Goal: Task Accomplishment & Management: Use online tool/utility

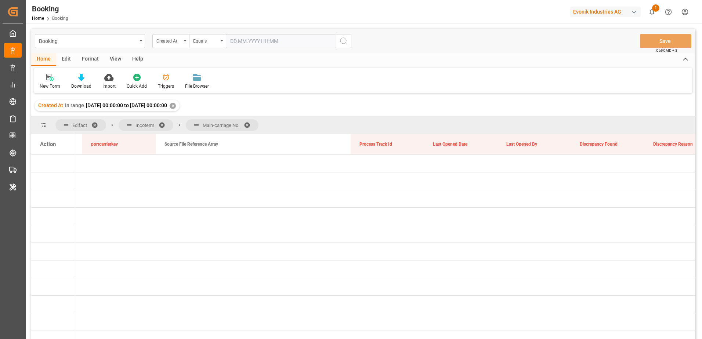
scroll to position [0, 7855]
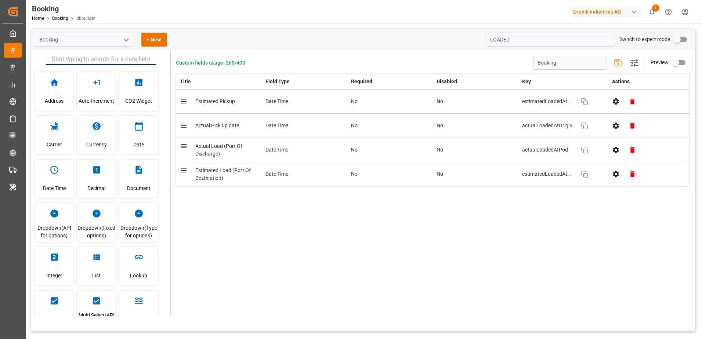
click at [526, 40] on input "LOADED" at bounding box center [550, 40] width 129 height 14
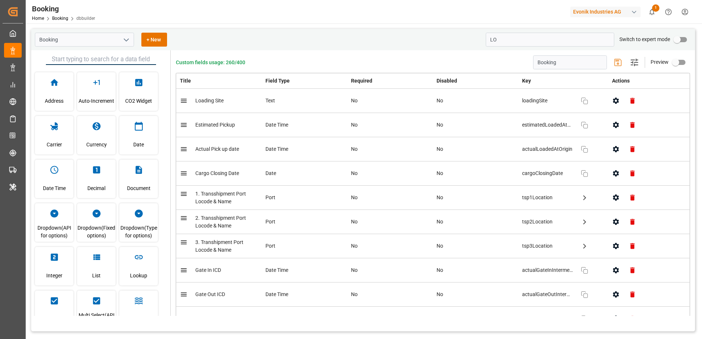
type input "L"
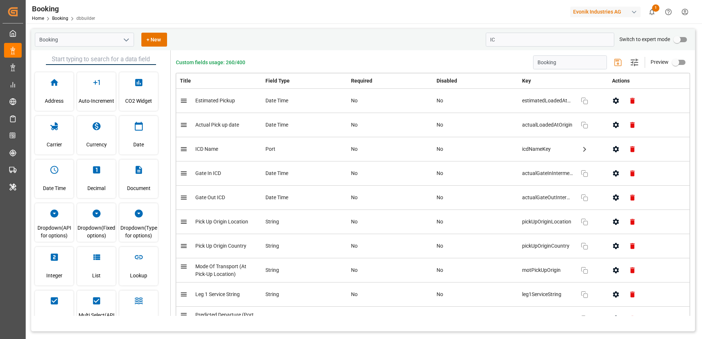
click at [507, 40] on input "IC" at bounding box center [550, 40] width 129 height 14
type input "I"
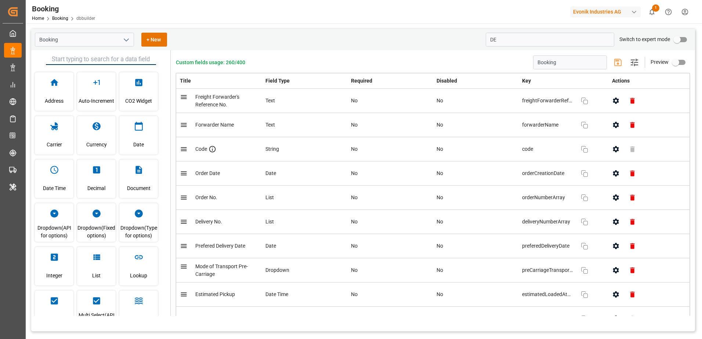
type input "D"
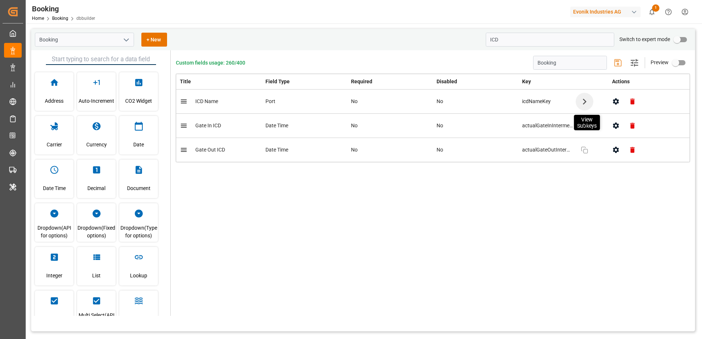
click at [582, 105] on icon "button" at bounding box center [585, 102] width 12 height 12
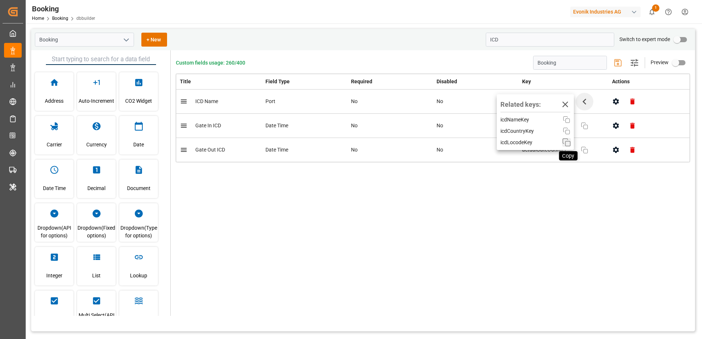
click at [567, 141] on icon "button" at bounding box center [566, 142] width 9 height 9
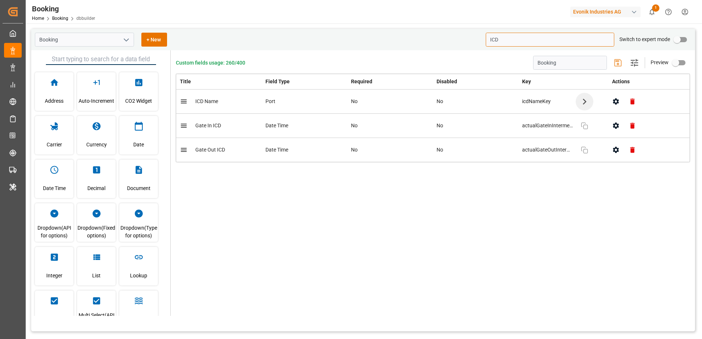
drag, startPoint x: 534, startPoint y: 39, endPoint x: 413, endPoint y: 36, distance: 121.3
click at [413, 36] on div "Booking + New ICD Switch to expert mode" at bounding box center [363, 39] width 664 height 21
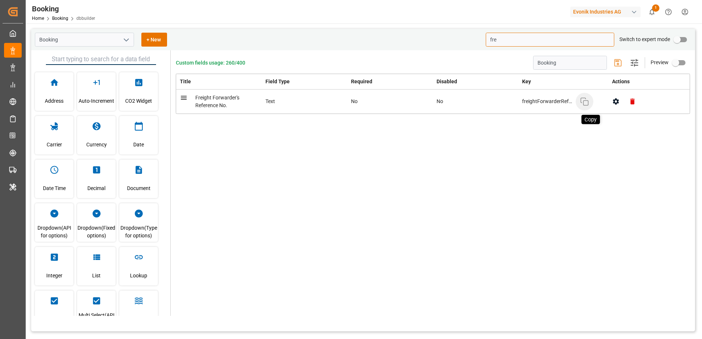
click at [588, 104] on icon "button" at bounding box center [584, 101] width 9 height 9
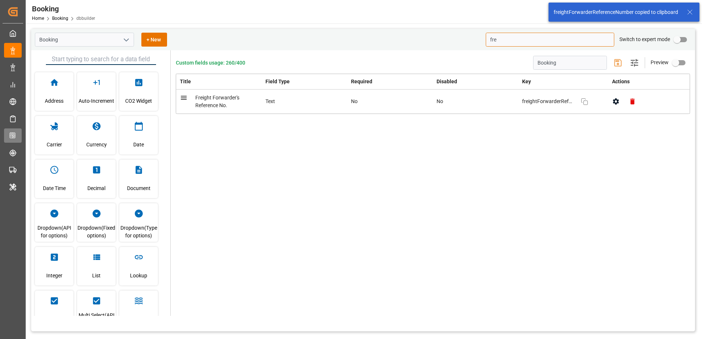
type input "fre"
